Goal: Task Accomplishment & Management: Complete application form

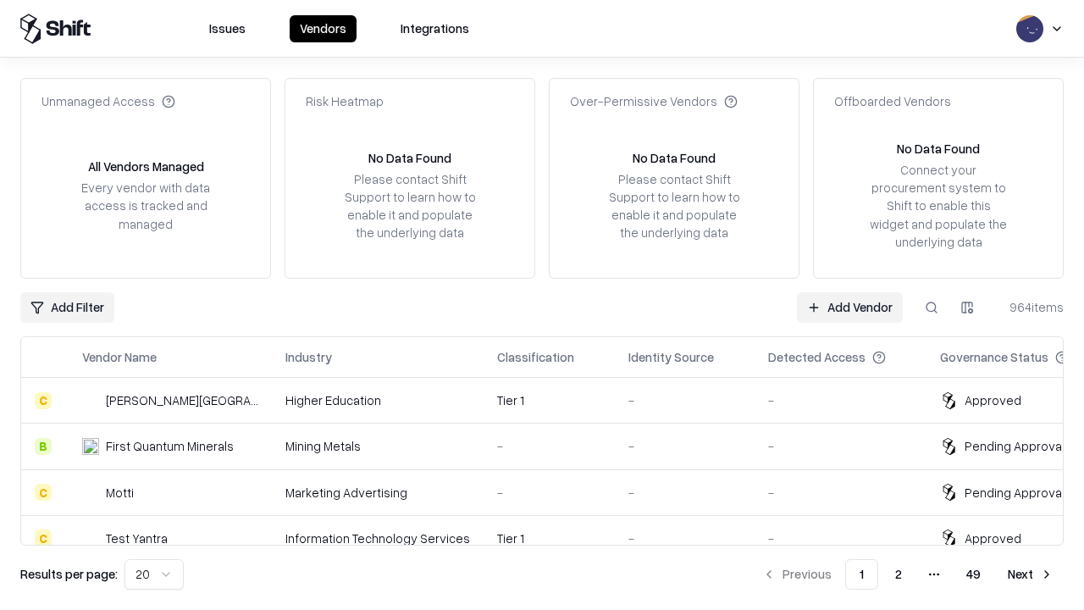
click at [849, 307] on link "Add Vendor" at bounding box center [850, 307] width 106 height 30
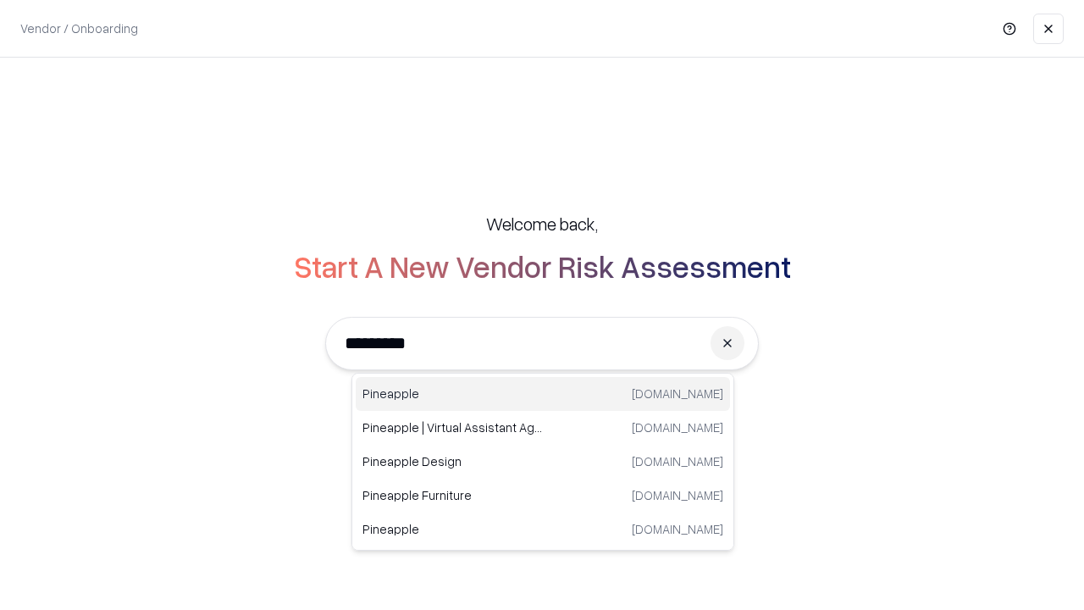
click at [543, 394] on div "Pineapple [DOMAIN_NAME]" at bounding box center [543, 394] width 374 height 34
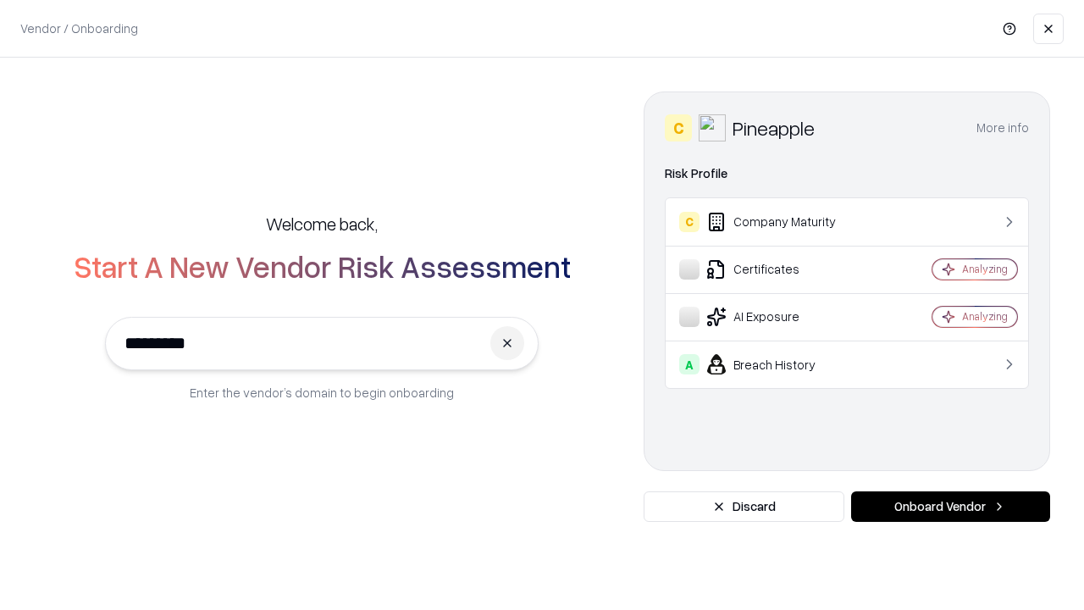
type input "*********"
click at [950, 506] on button "Onboard Vendor" at bounding box center [950, 506] width 199 height 30
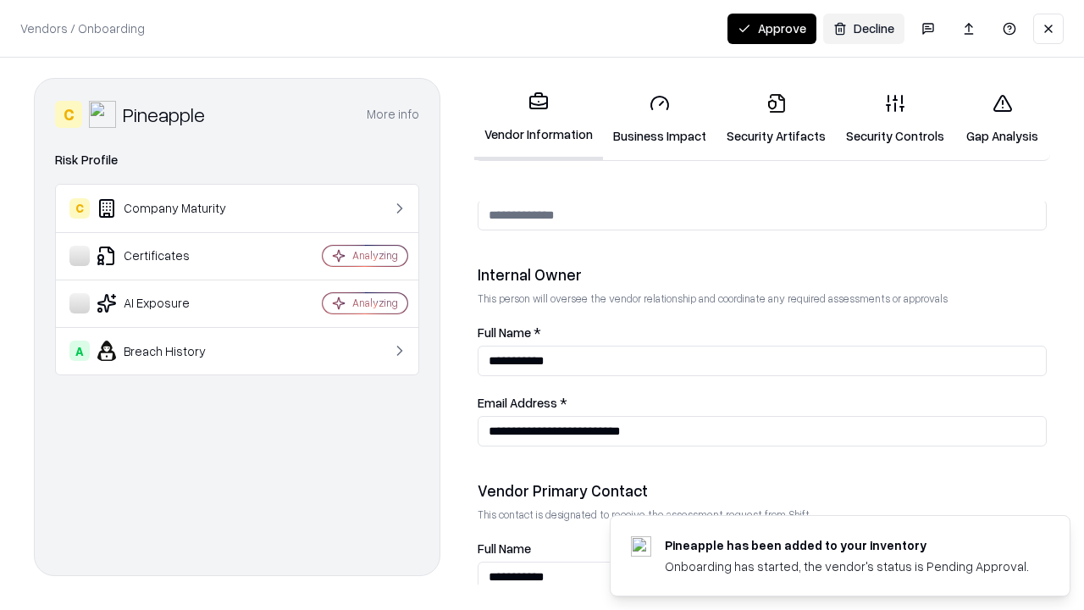
scroll to position [877, 0]
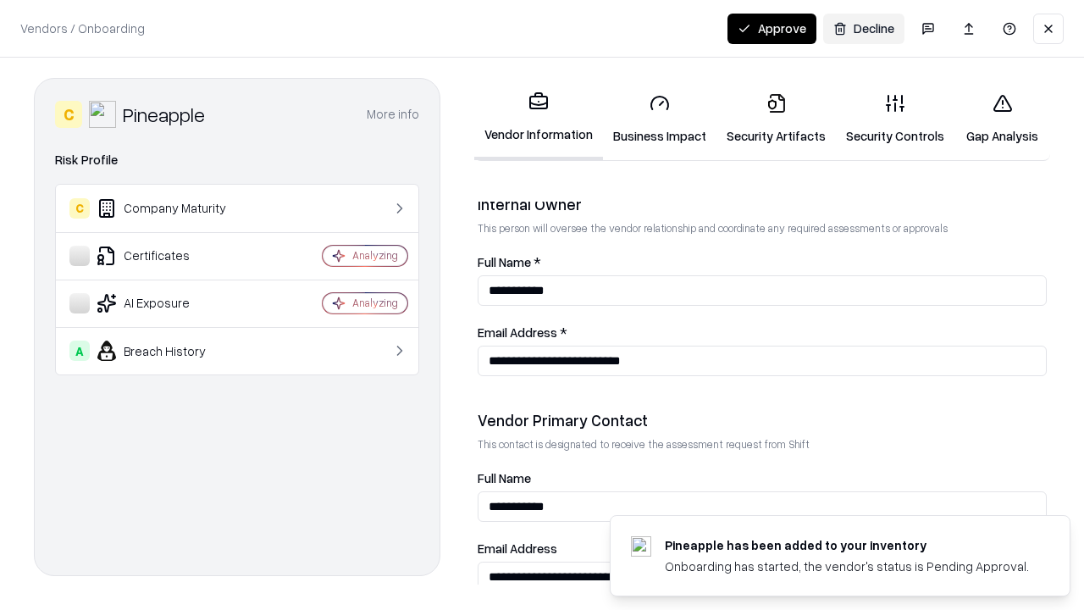
click at [660, 119] on link "Business Impact" at bounding box center [659, 119] width 113 height 79
click at [776, 119] on link "Security Artifacts" at bounding box center [775, 119] width 119 height 79
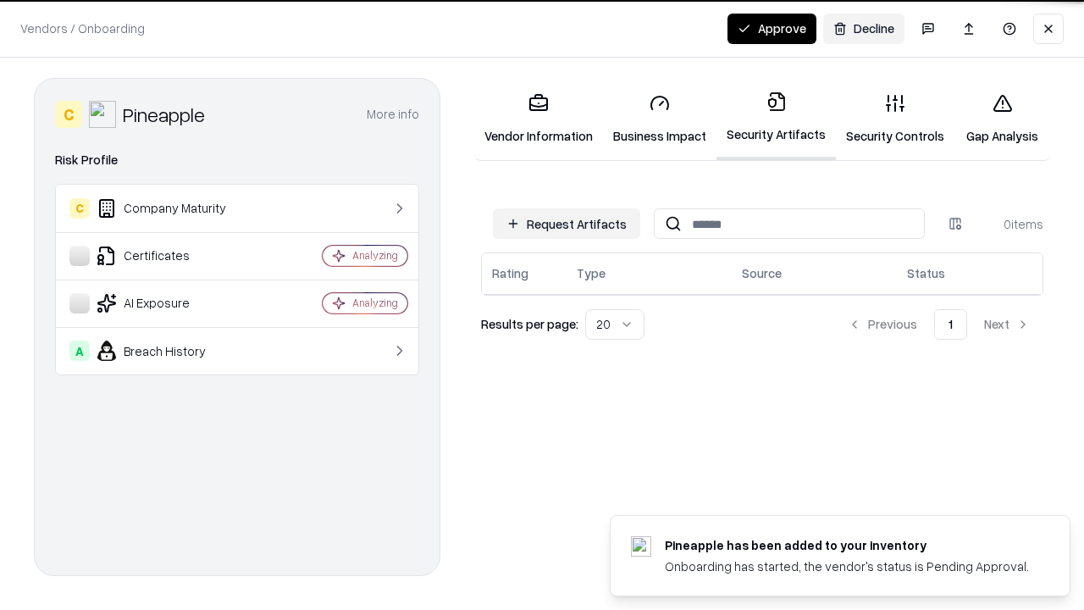
click at [567, 224] on button "Request Artifacts" at bounding box center [566, 223] width 147 height 30
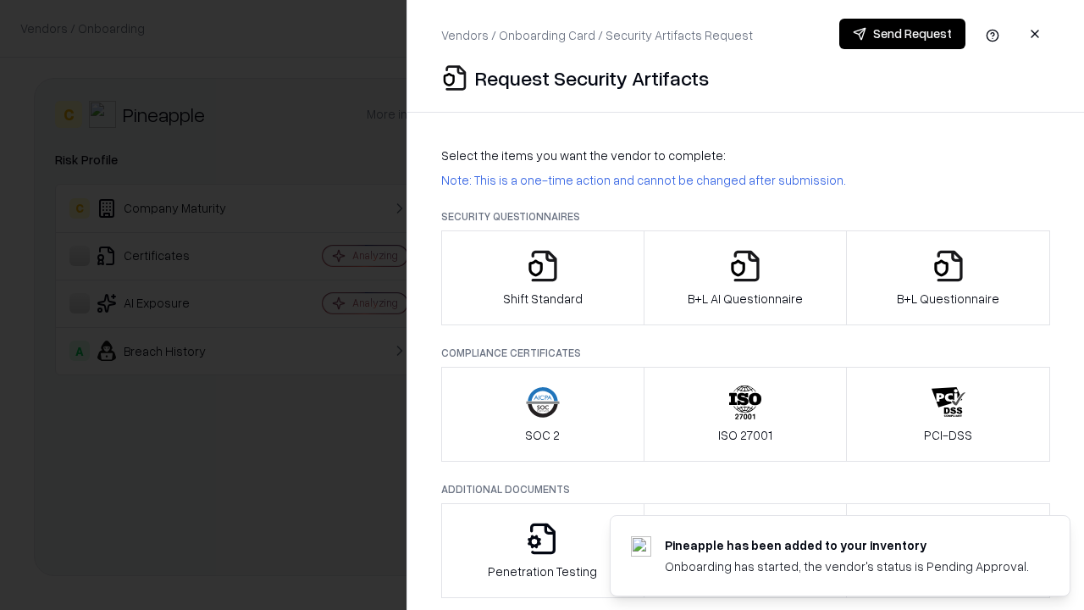
click at [542, 278] on icon "button" at bounding box center [543, 266] width 34 height 34
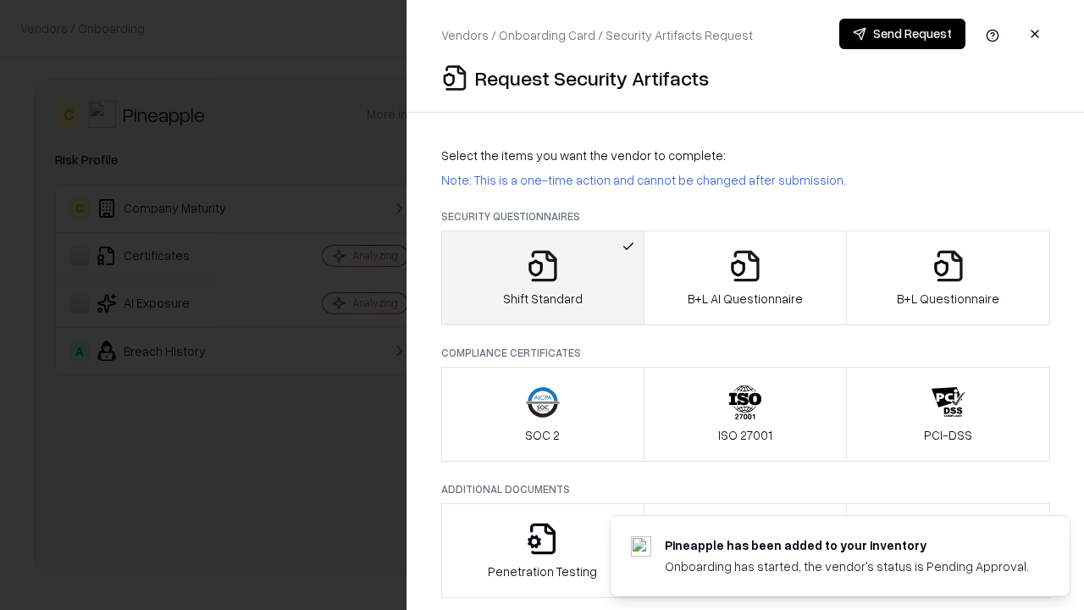
click at [902, 34] on button "Send Request" at bounding box center [902, 34] width 126 height 30
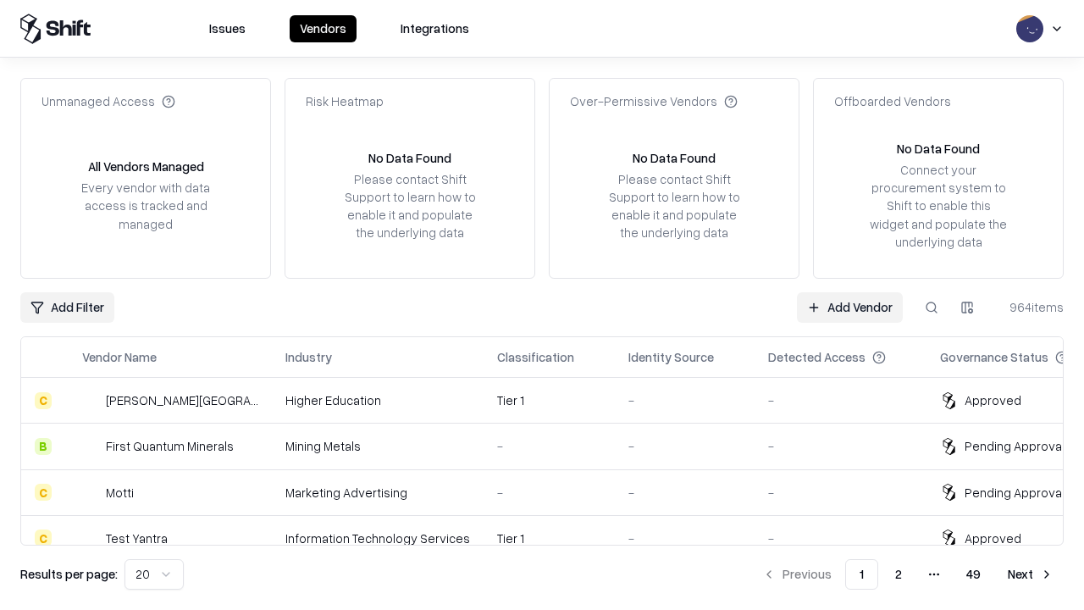
click at [932, 307] on button at bounding box center [931, 307] width 30 height 30
type input "*********"
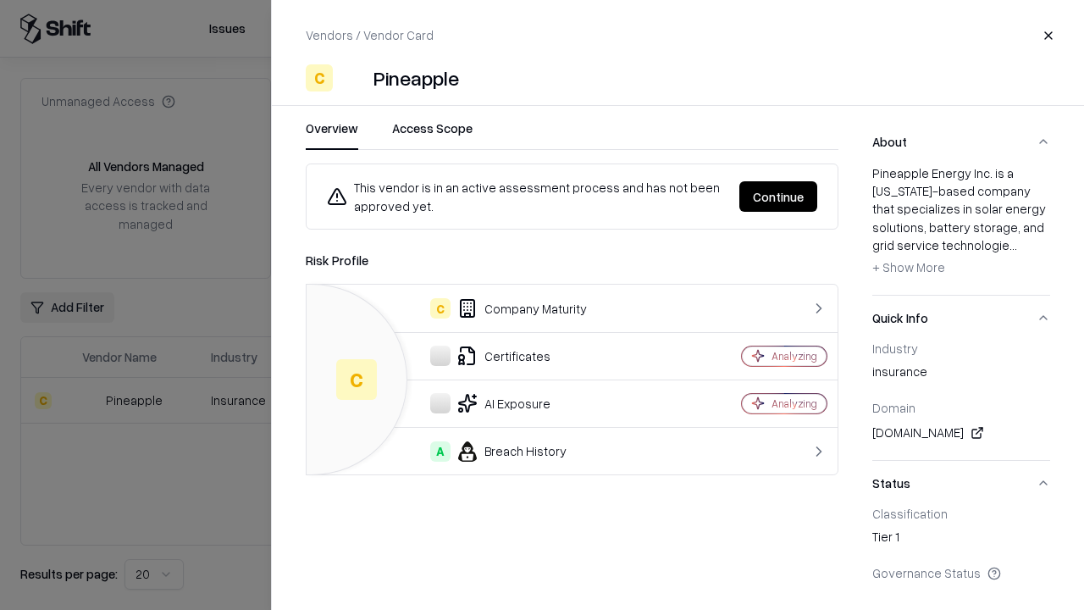
click at [778, 196] on button "Continue" at bounding box center [778, 196] width 78 height 30
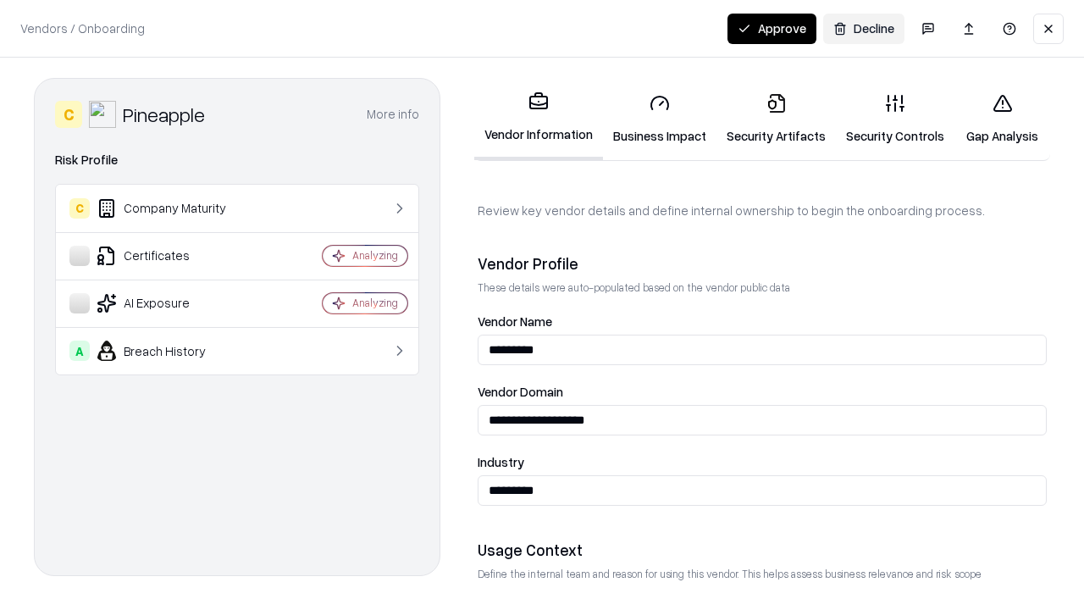
click at [776, 119] on link "Security Artifacts" at bounding box center [775, 119] width 119 height 79
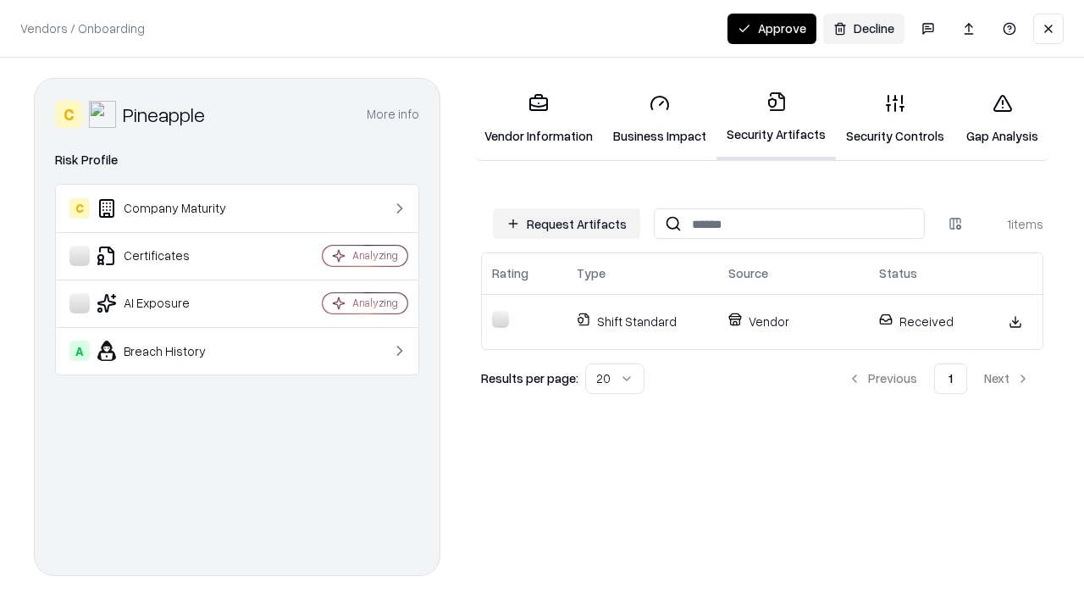
click at [771, 28] on button "Approve" at bounding box center [771, 29] width 89 height 30
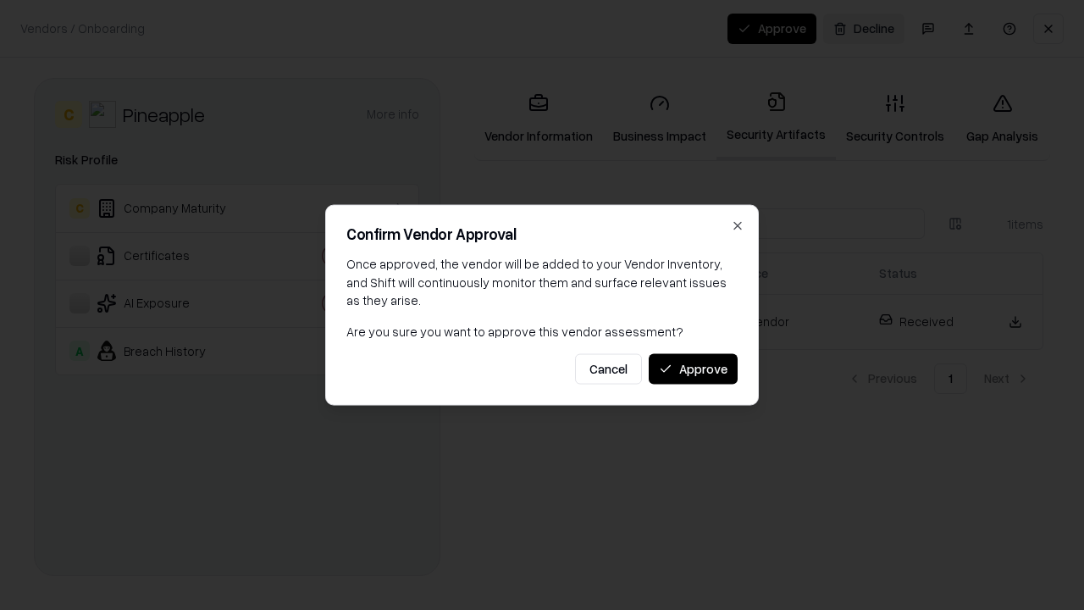
click at [693, 368] on button "Approve" at bounding box center [693, 368] width 89 height 30
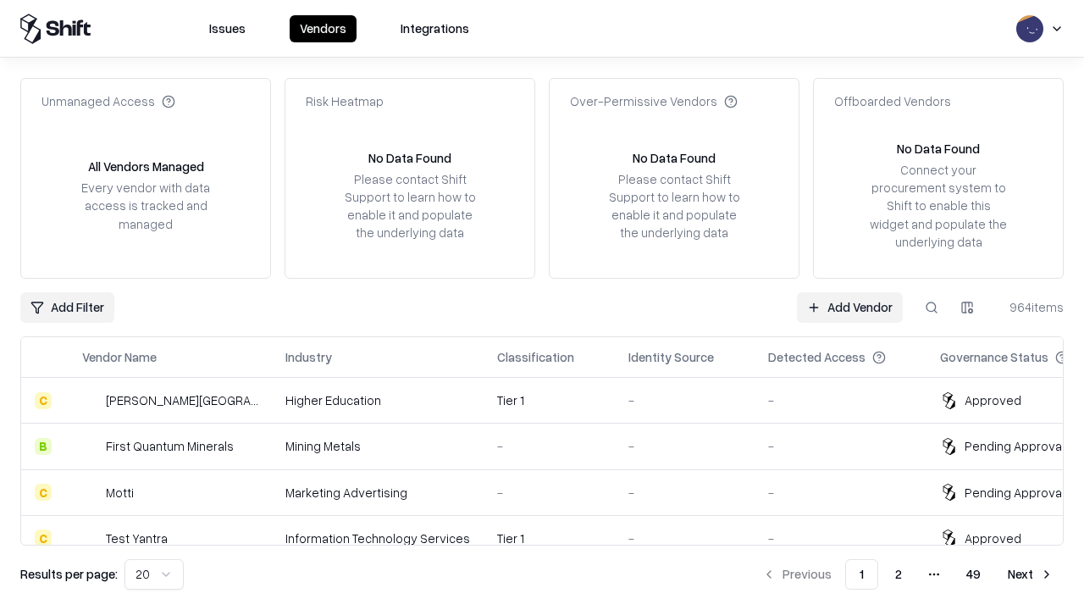
type input "*********"
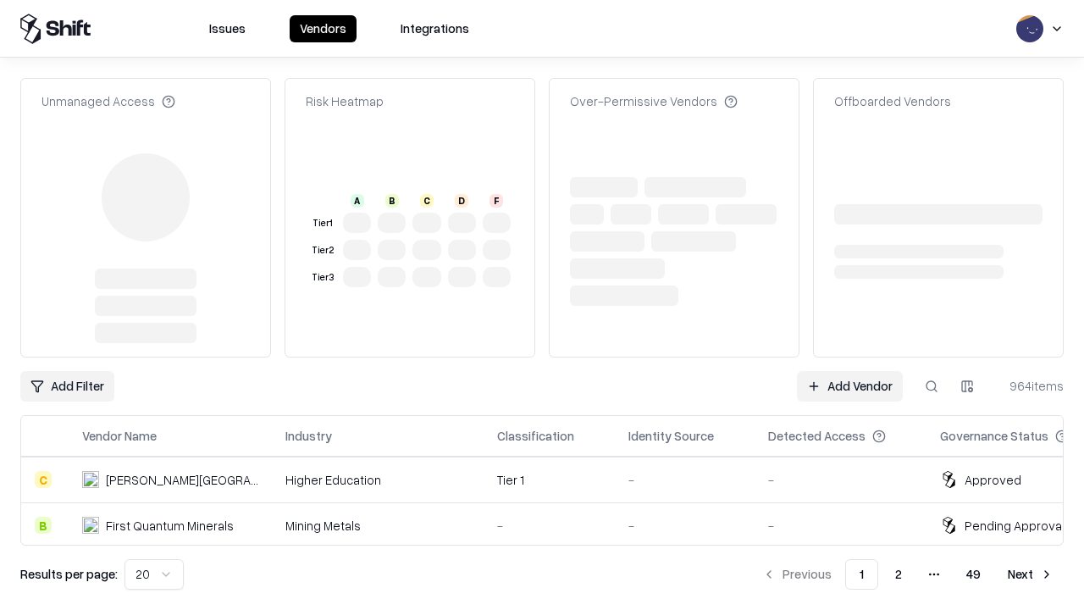
click at [849, 371] on link "Add Vendor" at bounding box center [850, 386] width 106 height 30
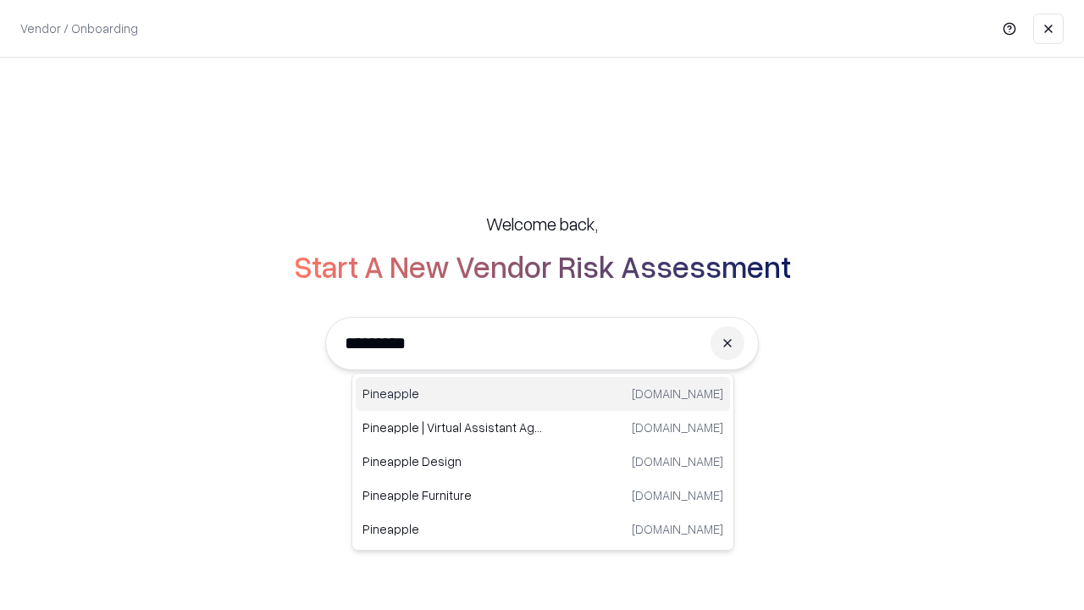
click at [543, 394] on div "Pineapple [DOMAIN_NAME]" at bounding box center [543, 394] width 374 height 34
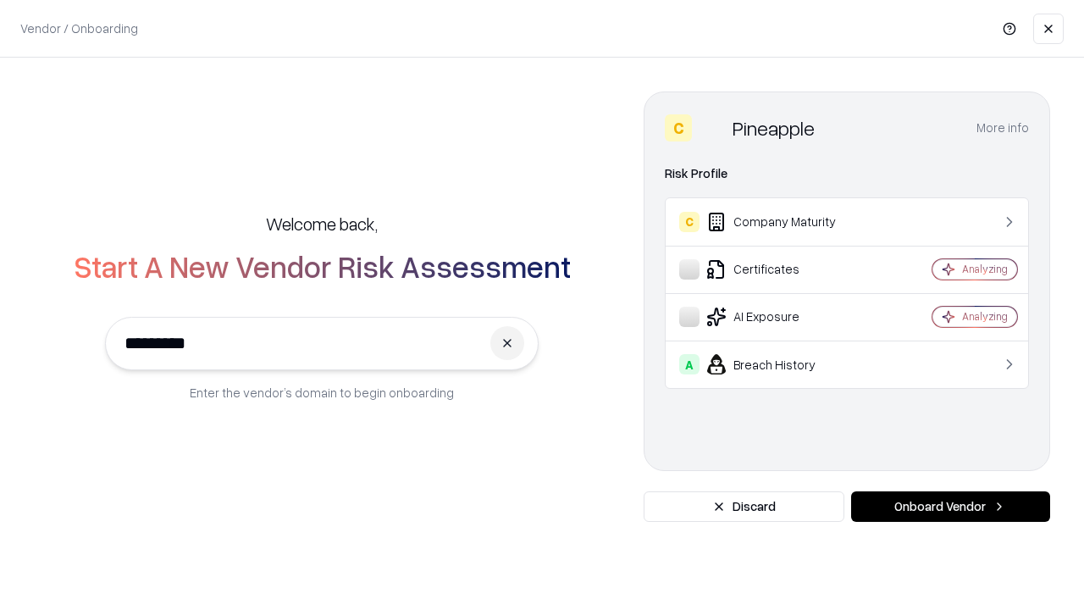
type input "*********"
click at [950, 506] on button "Onboard Vendor" at bounding box center [950, 506] width 199 height 30
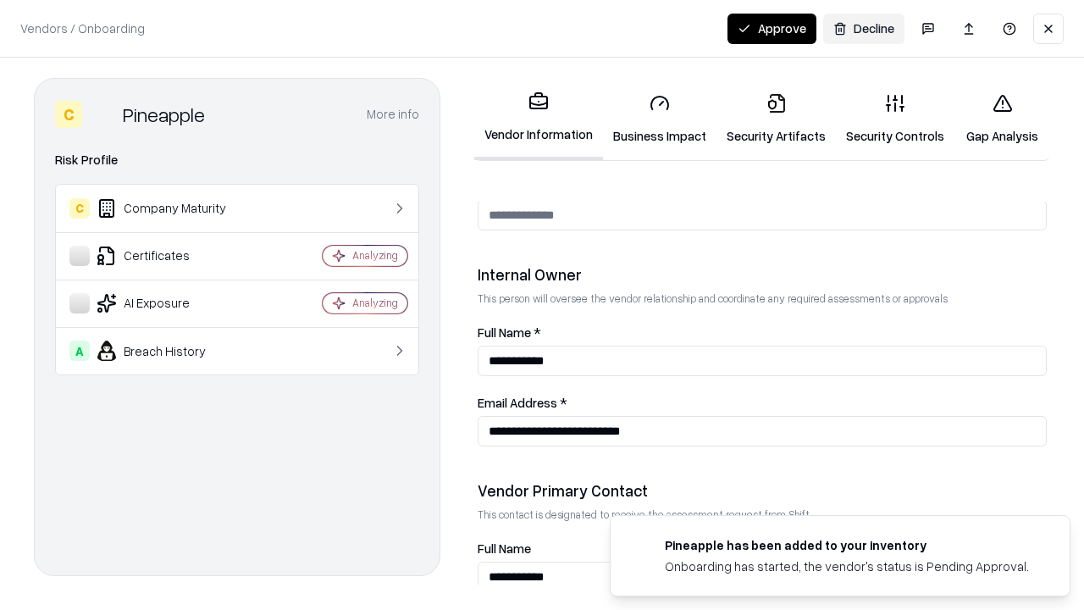
scroll to position [877, 0]
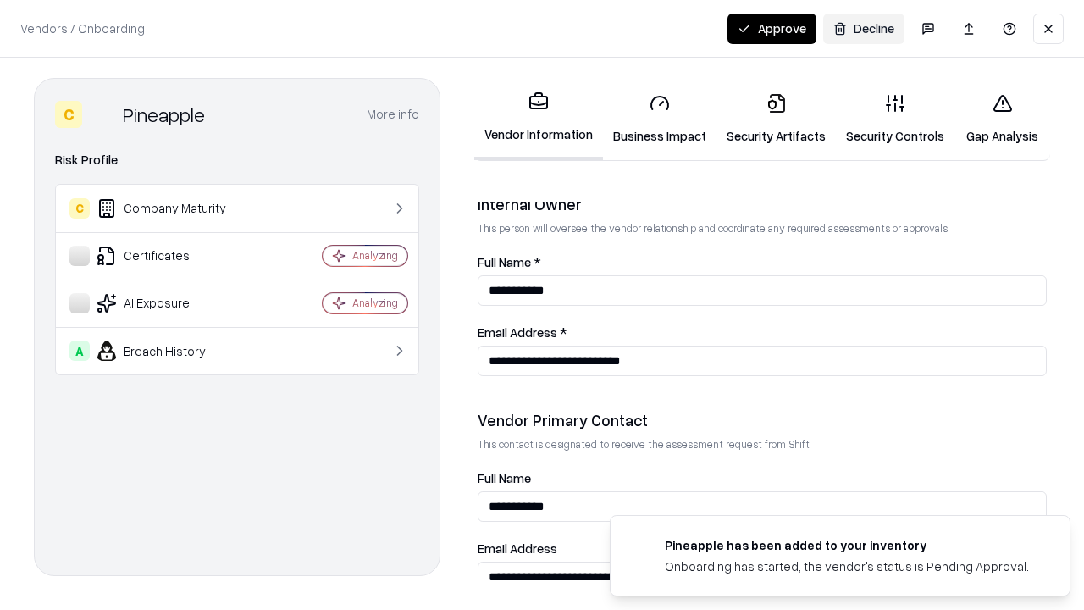
click at [771, 28] on button "Approve" at bounding box center [771, 29] width 89 height 30
